Goal: Task Accomplishment & Management: Use online tool/utility

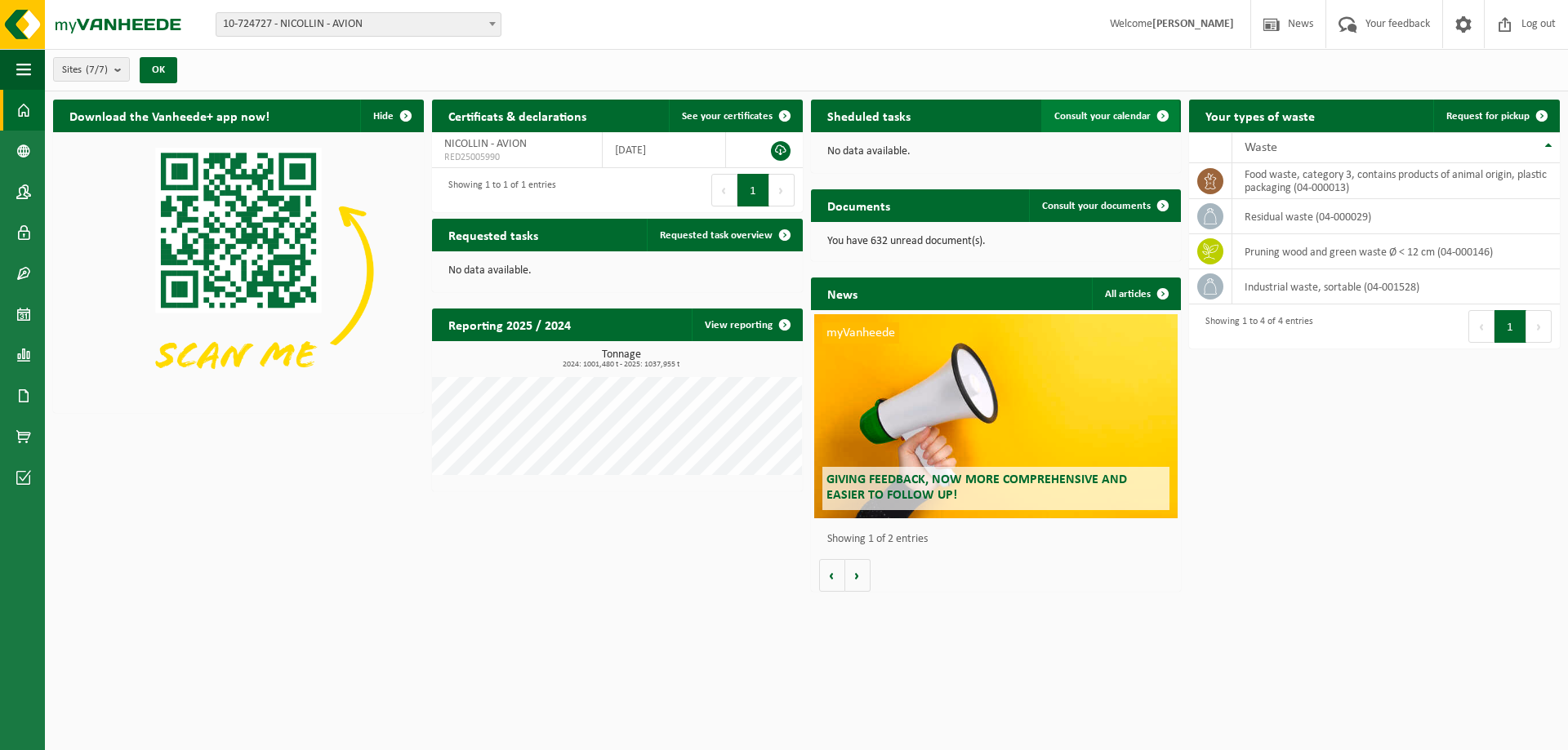
click at [1148, 121] on span at bounding box center [1162, 115] width 32 height 32
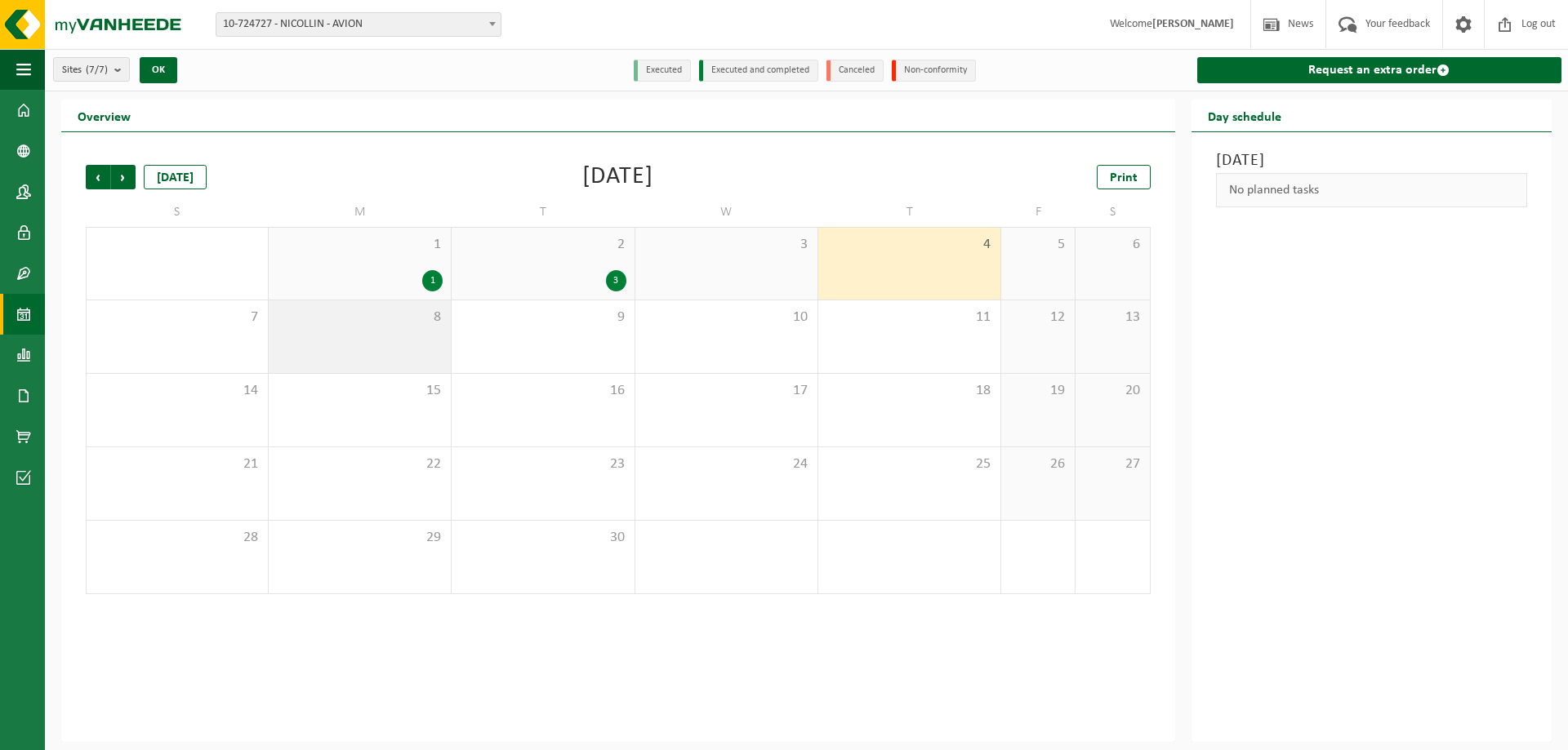
click at [423, 342] on div "8" at bounding box center [359, 336] width 182 height 73
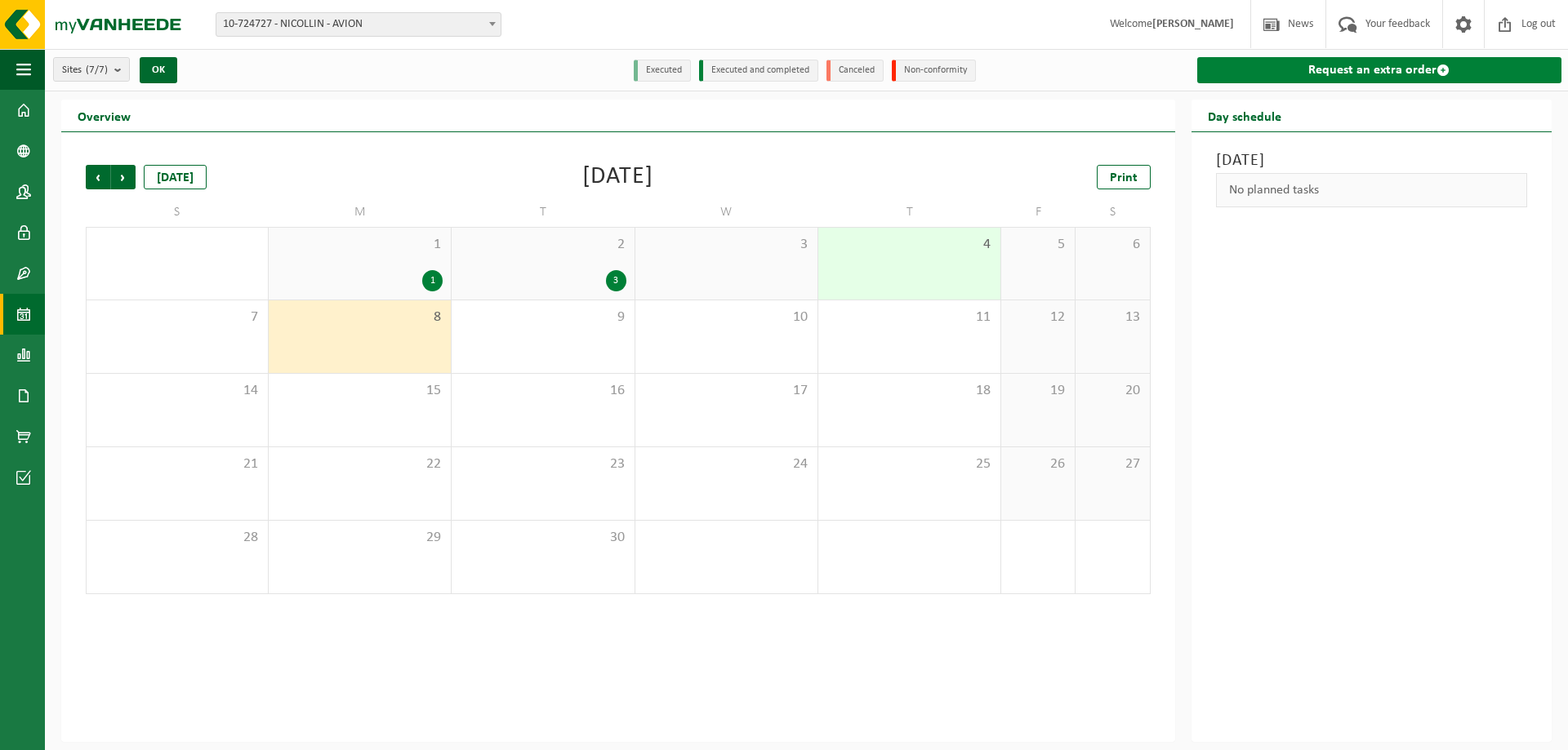
click at [1303, 68] on link "Request an extra order" at bounding box center [1380, 70] width 364 height 26
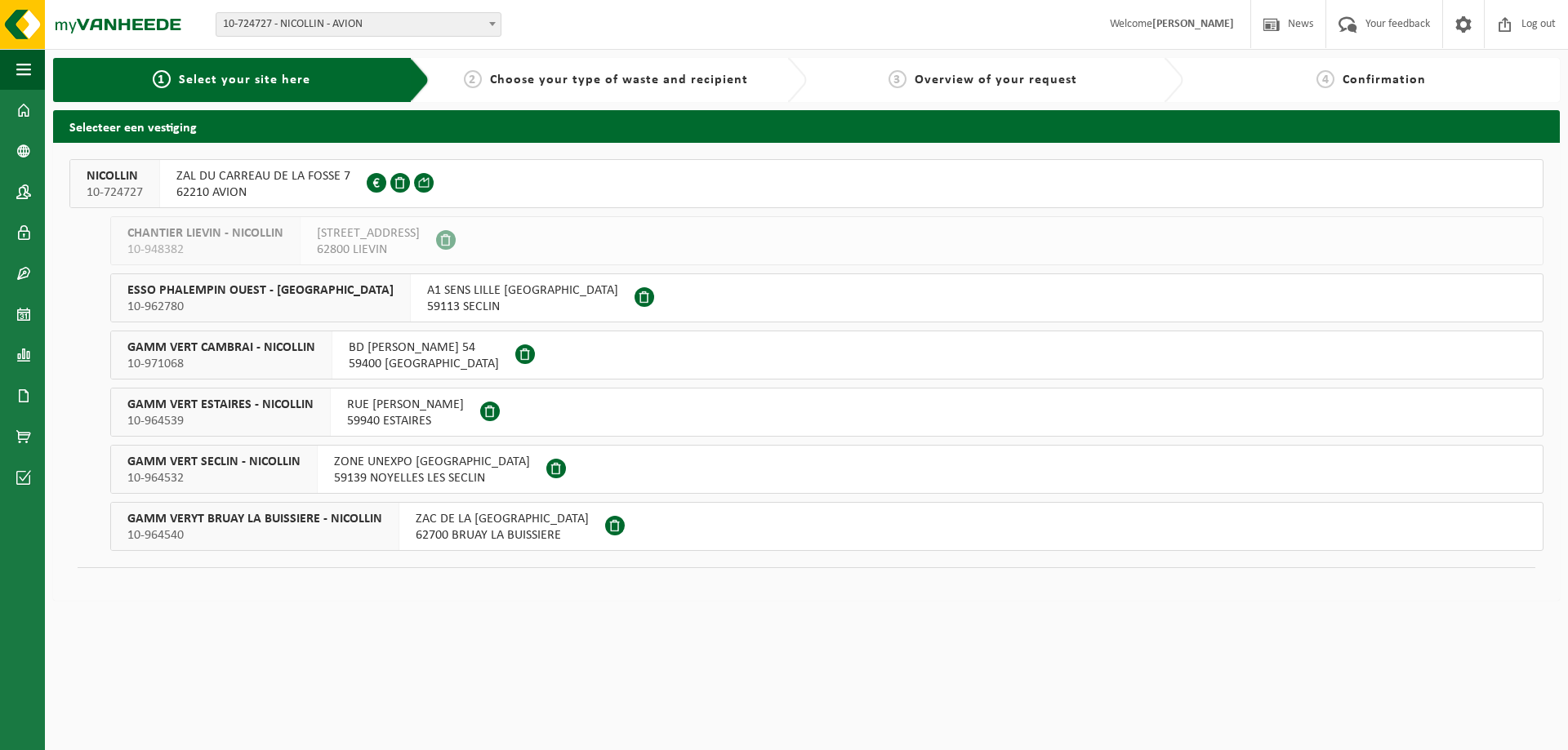
click at [294, 201] on div "ZAL DU CARREAU DE LA FOSSE 7 62210 AVION FR 41 775644149" at bounding box center [263, 183] width 207 height 47
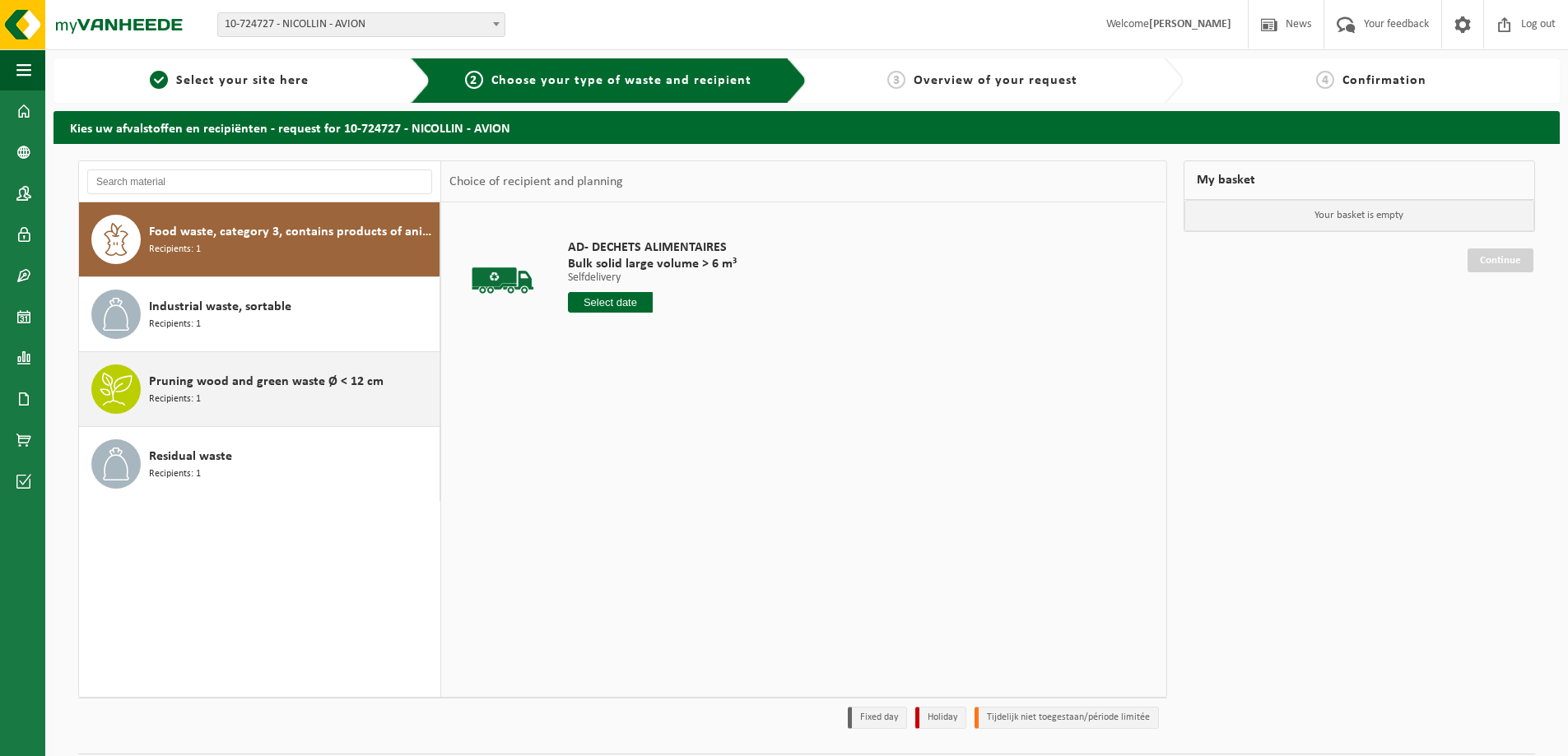
click at [331, 381] on span "Pruning wood and green waste Ø < 12 cm" at bounding box center [266, 381] width 235 height 20
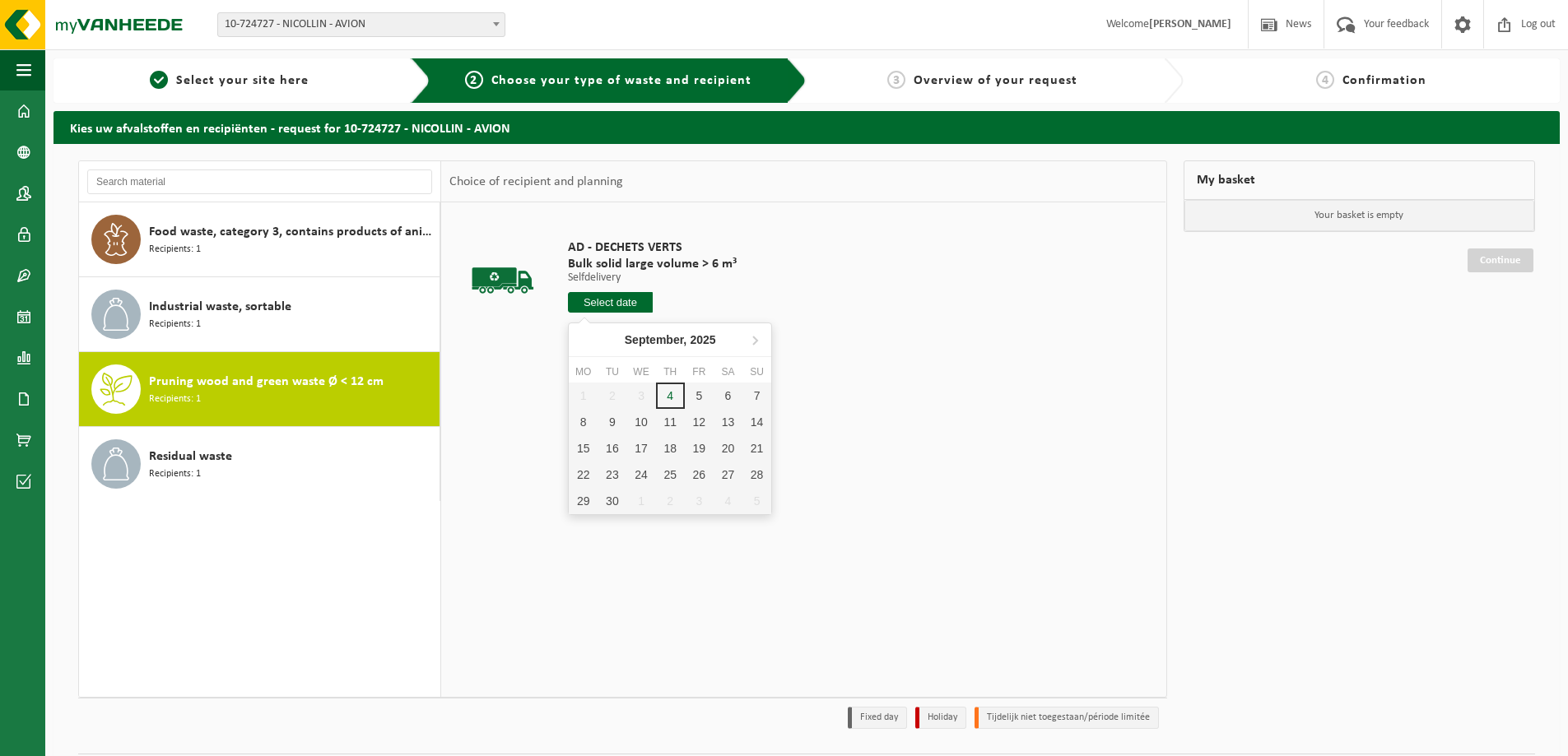
click at [647, 307] on input "text" at bounding box center [610, 303] width 85 height 20
click at [586, 428] on div "8" at bounding box center [583, 422] width 29 height 26
type input "From 2025-09-08"
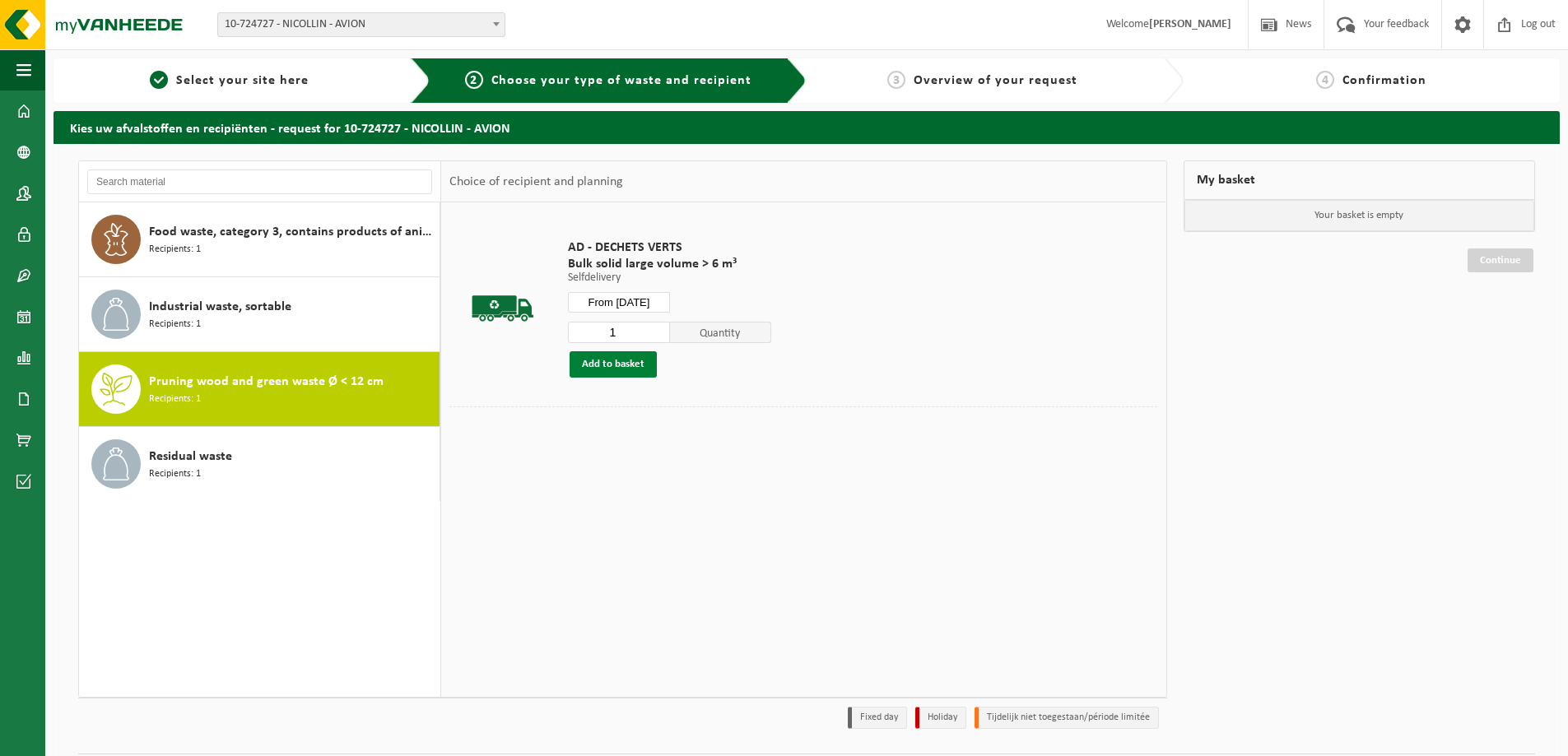
click at [632, 359] on button "Add to basket" at bounding box center [614, 364] width 88 height 26
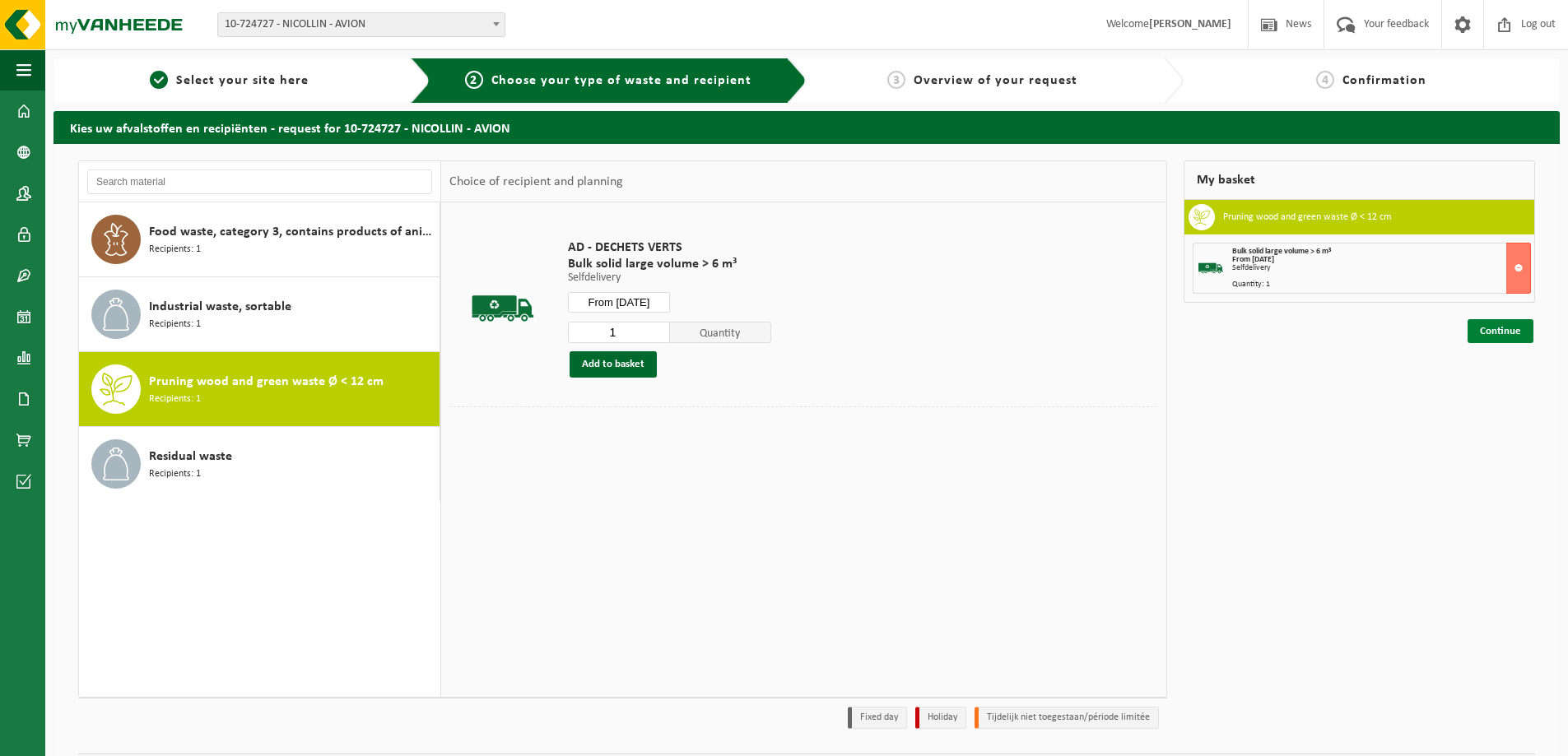
click at [1491, 325] on link "Continue" at bounding box center [1500, 331] width 66 height 24
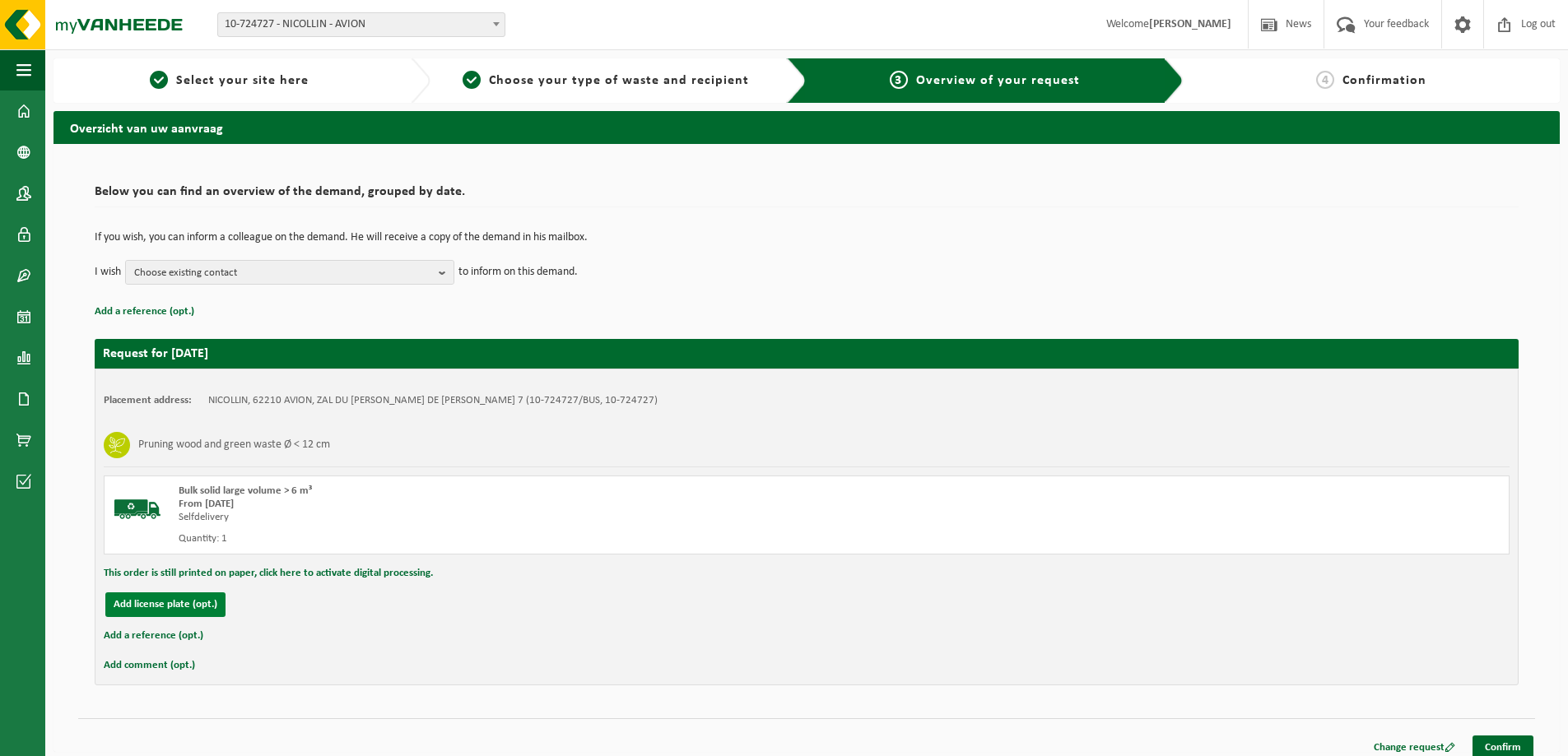
click at [196, 600] on button "Add license plate (opt.)" at bounding box center [165, 604] width 120 height 25
click at [117, 602] on button "Cancel" at bounding box center [128, 604] width 46 height 25
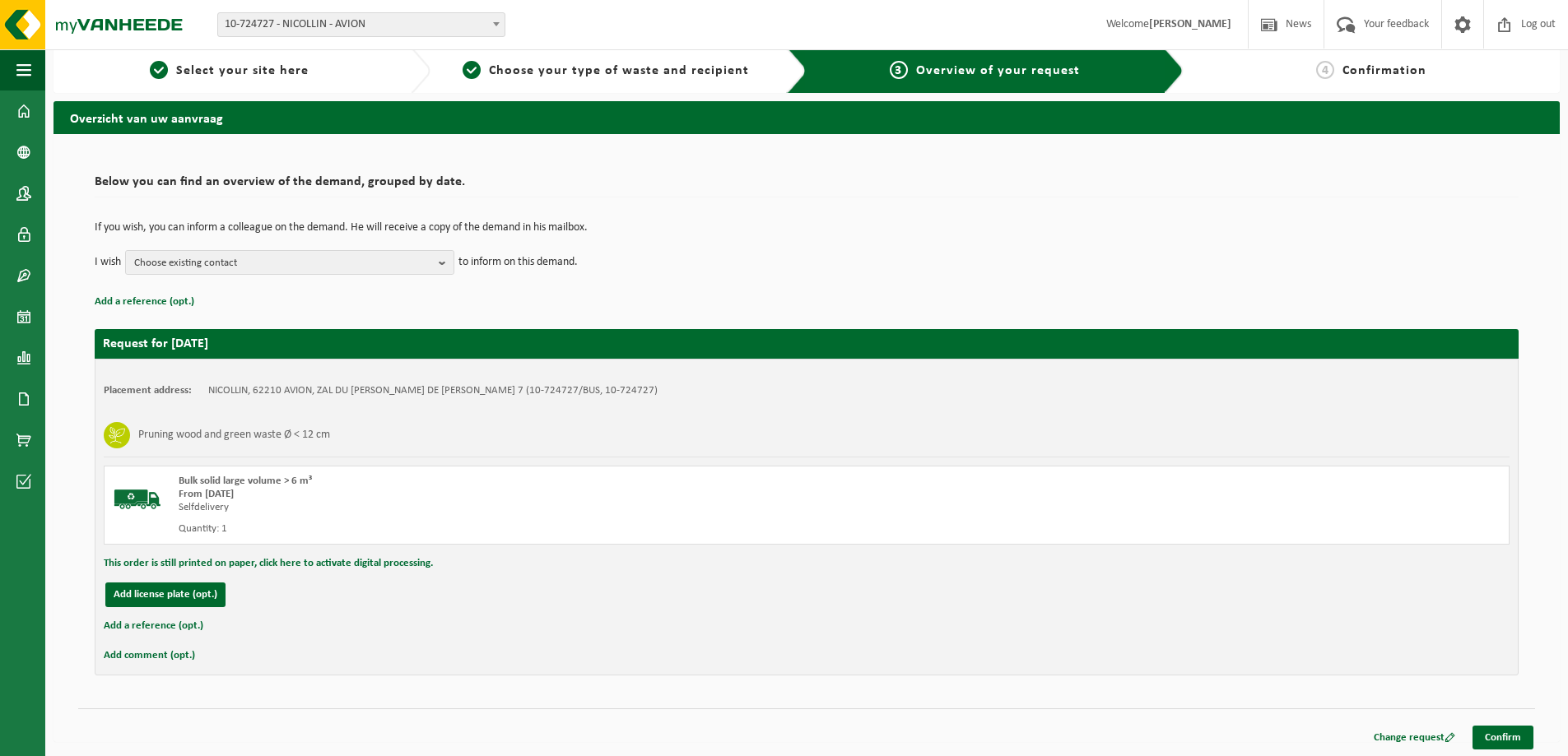
scroll to position [12, 0]
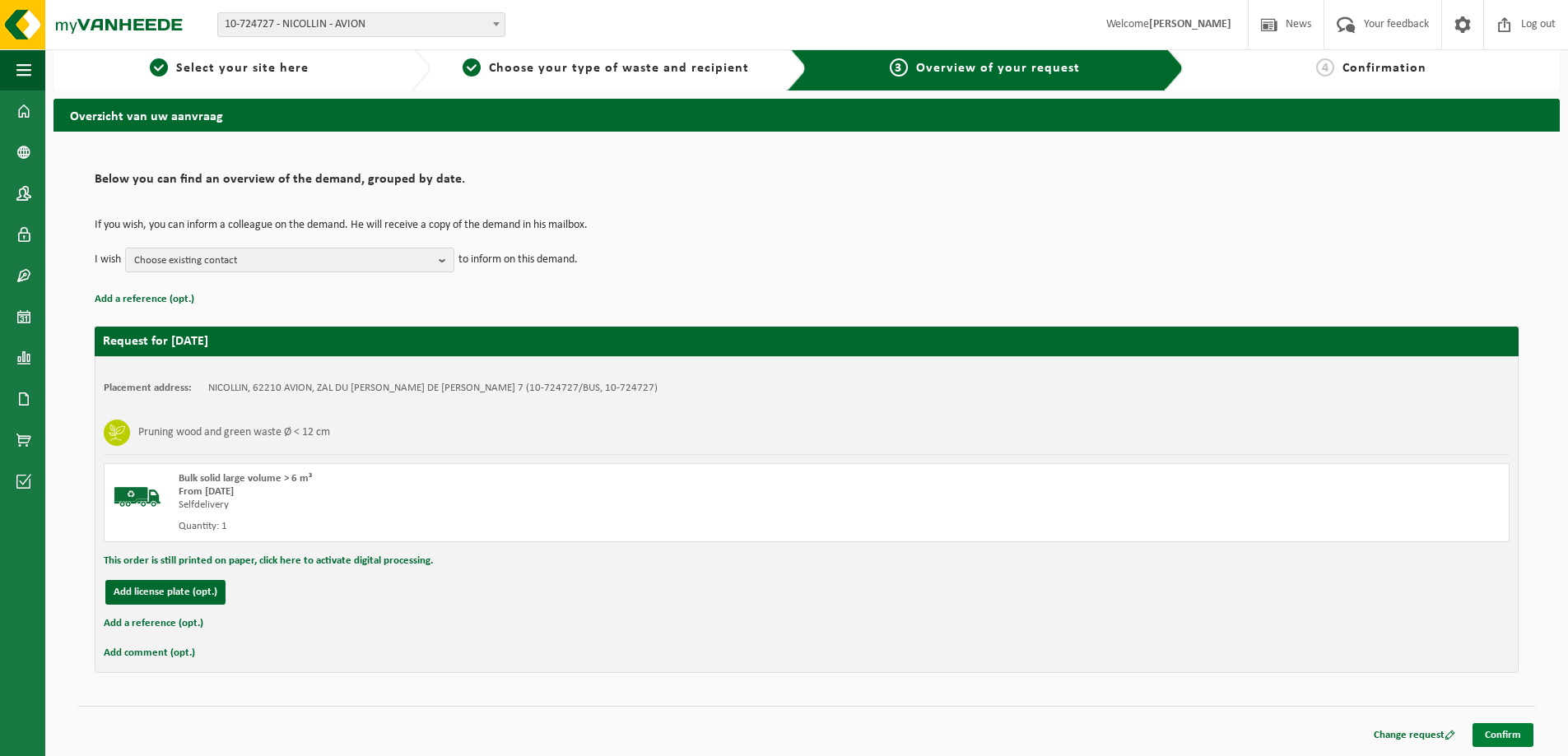
click at [1512, 730] on link "Confirm" at bounding box center [1502, 736] width 61 height 24
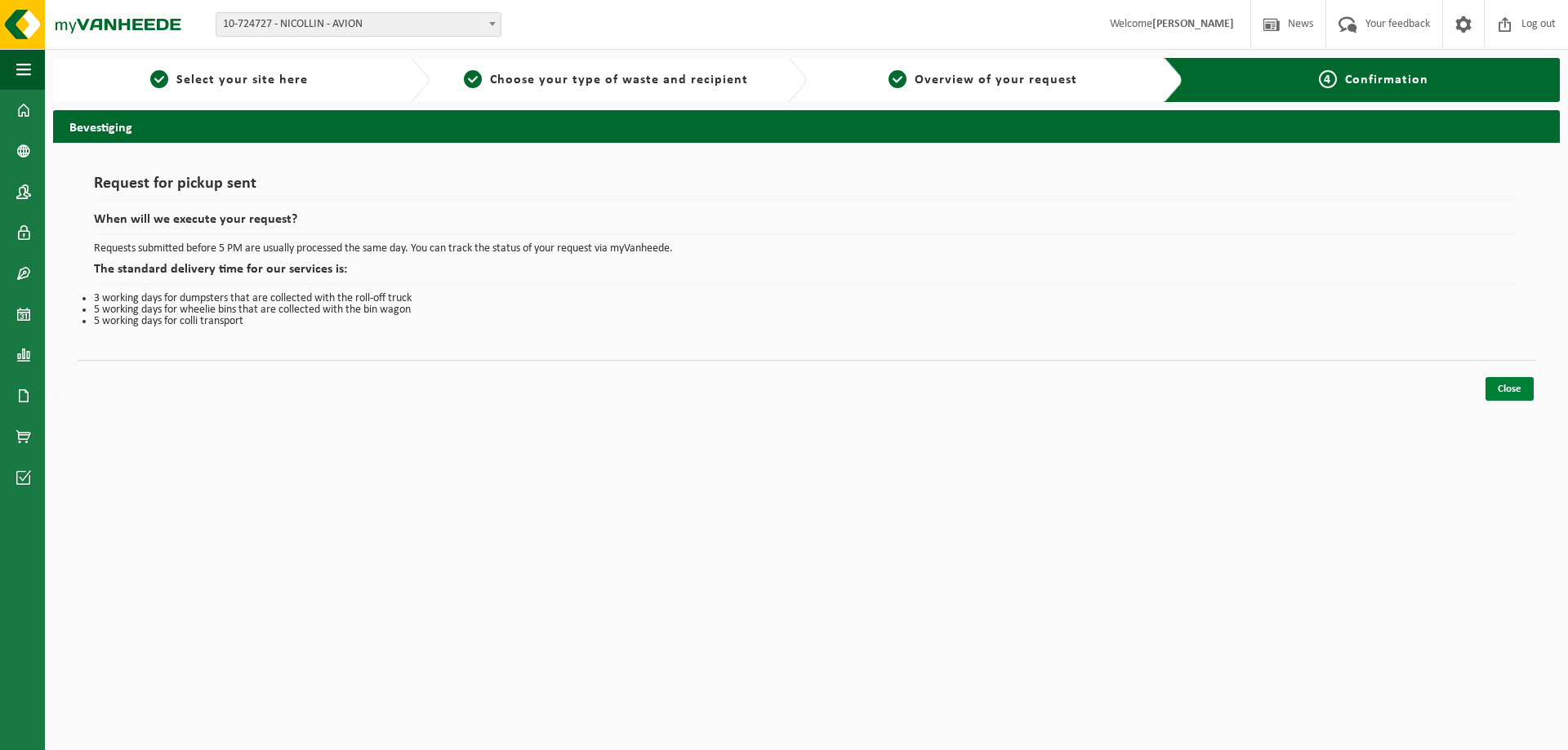
click at [1497, 382] on link "Close" at bounding box center [1510, 389] width 48 height 24
